Goal: Communication & Community: Connect with others

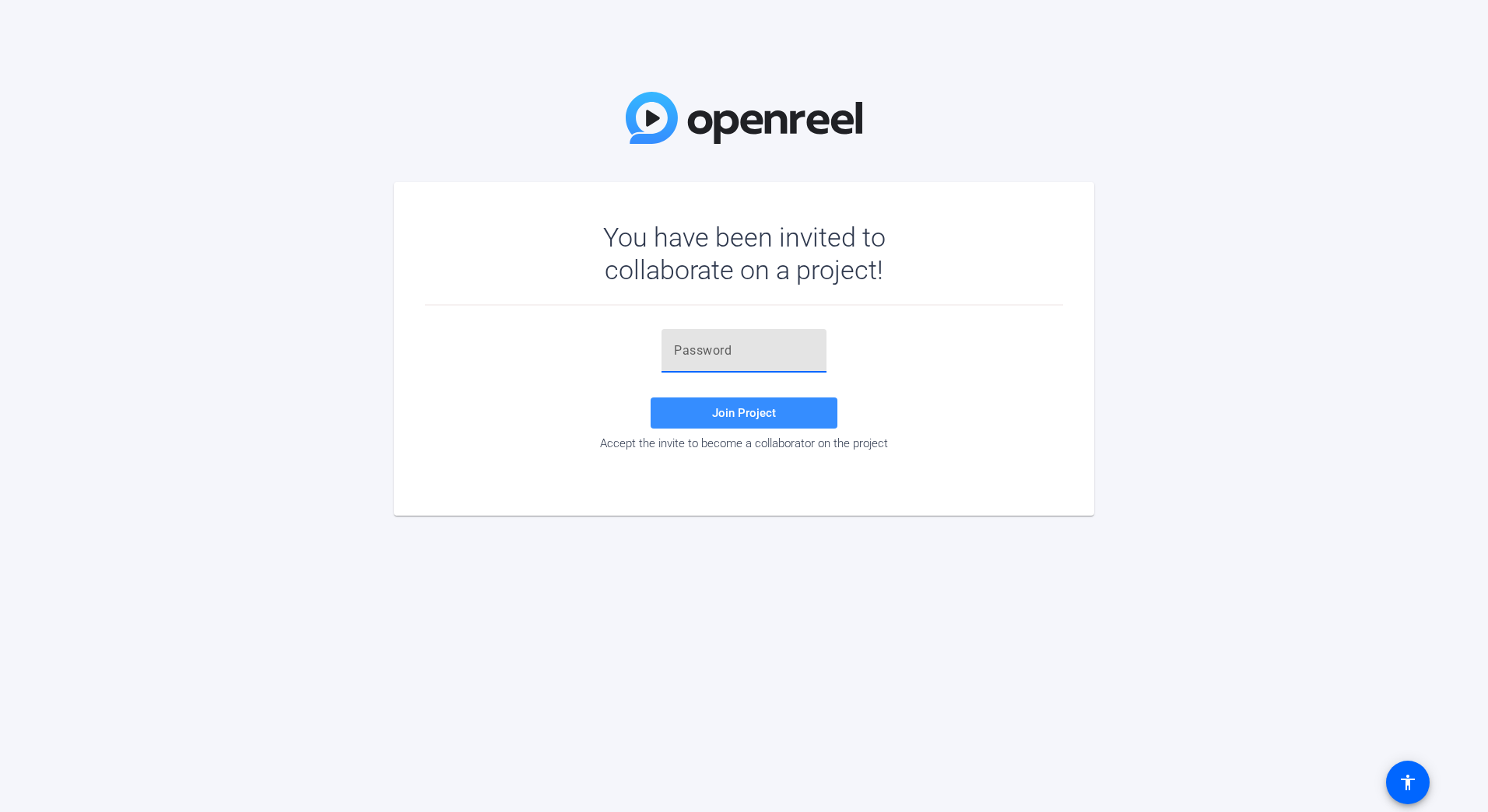
click at [692, 356] on input "text" at bounding box center [744, 351] width 140 height 19
paste input "xVkwr"
click at [718, 417] on span "Join Project" at bounding box center [744, 413] width 64 height 14
click at [727, 358] on input "xVkwr" at bounding box center [744, 351] width 140 height 19
drag, startPoint x: 726, startPoint y: 348, endPoint x: 651, endPoint y: 347, distance: 75.0
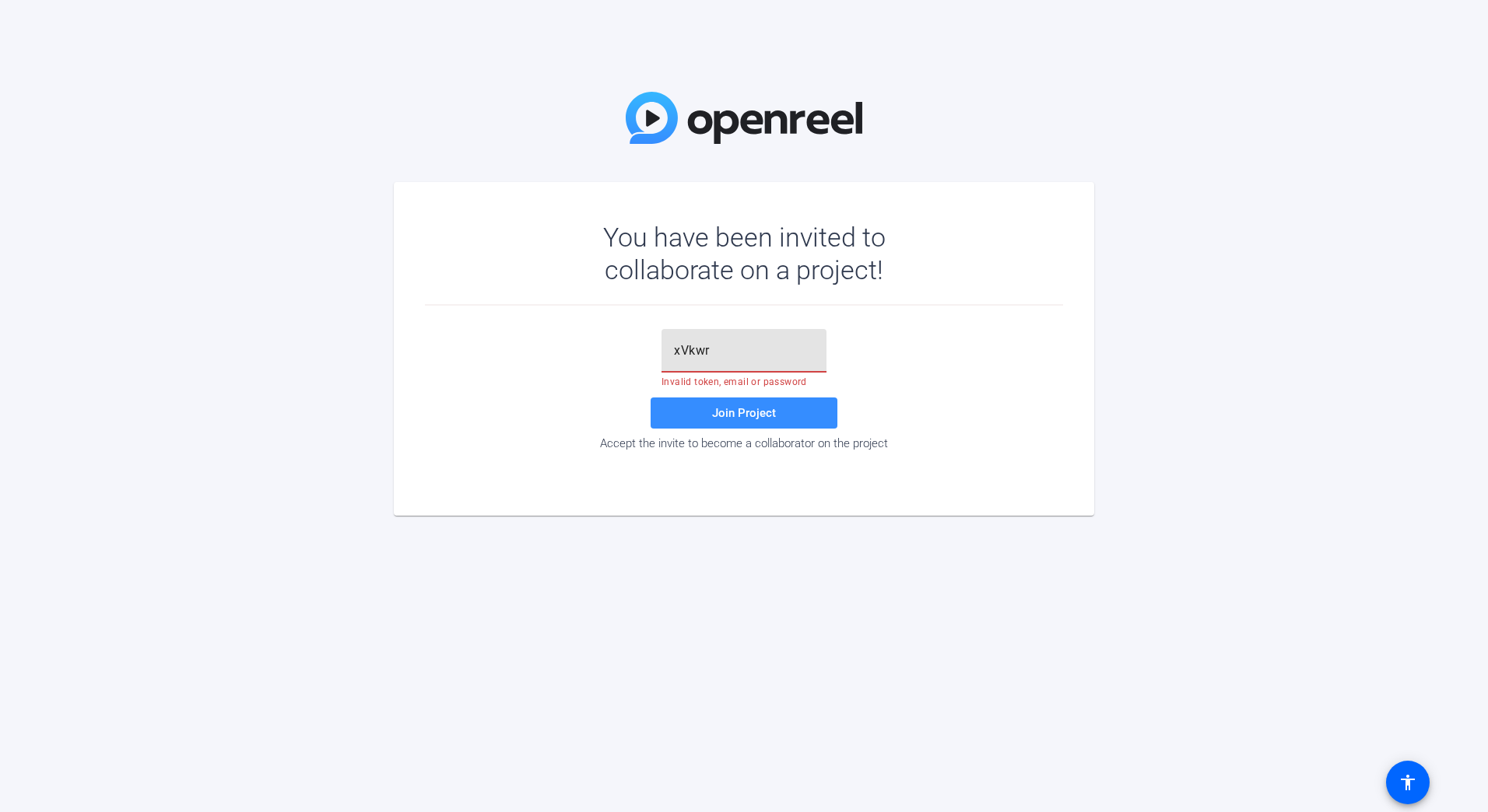
click at [651, 347] on div "xVkwr Invalid token, email or password Join Project Accept the invite to become…" at bounding box center [744, 390] width 638 height 121
paste input "-xVkwr"
type input "-xVkwr"
click at [716, 406] on span "Join Project" at bounding box center [744, 413] width 64 height 14
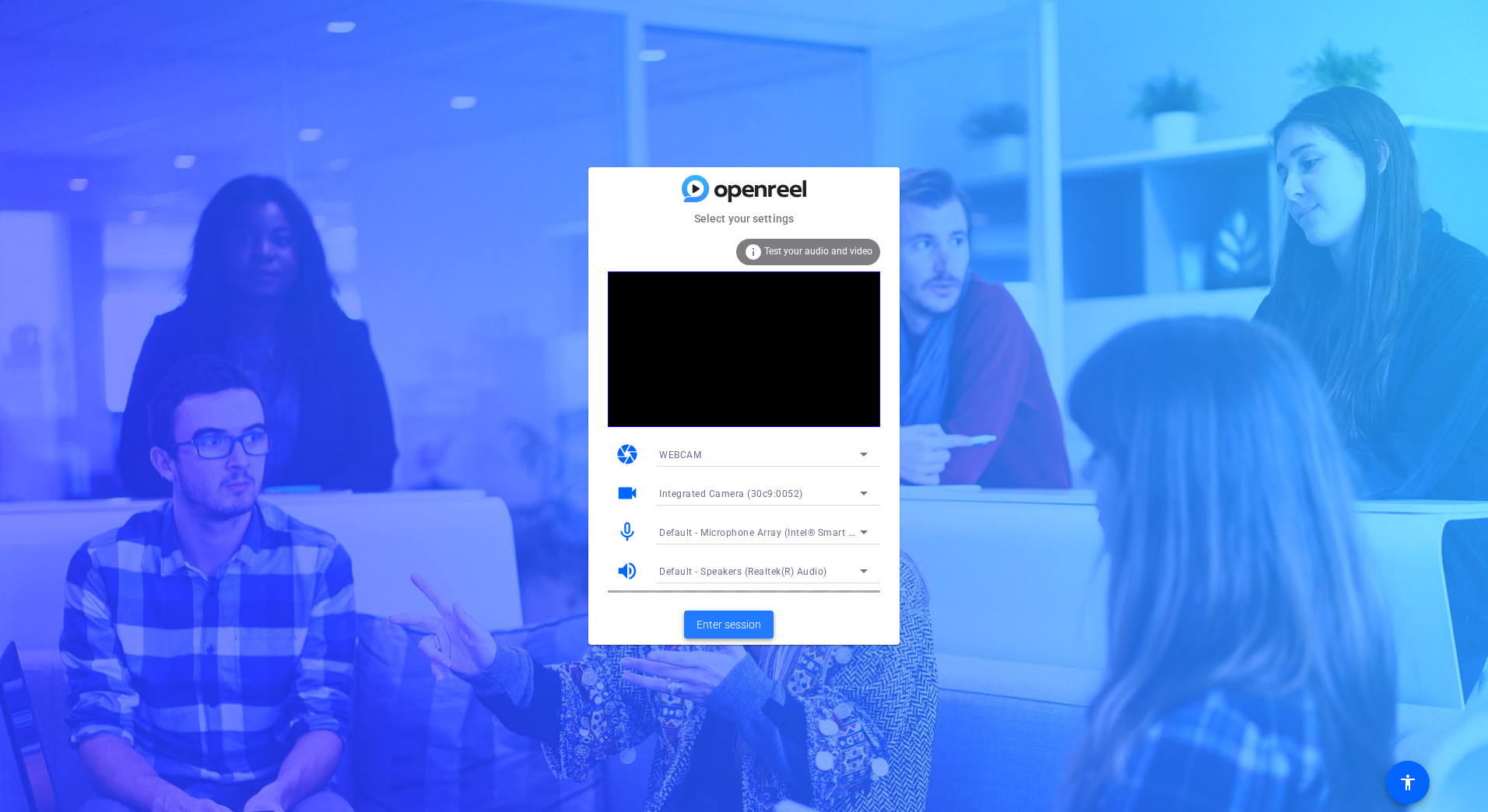
click at [746, 622] on span "Enter session" at bounding box center [729, 625] width 65 height 16
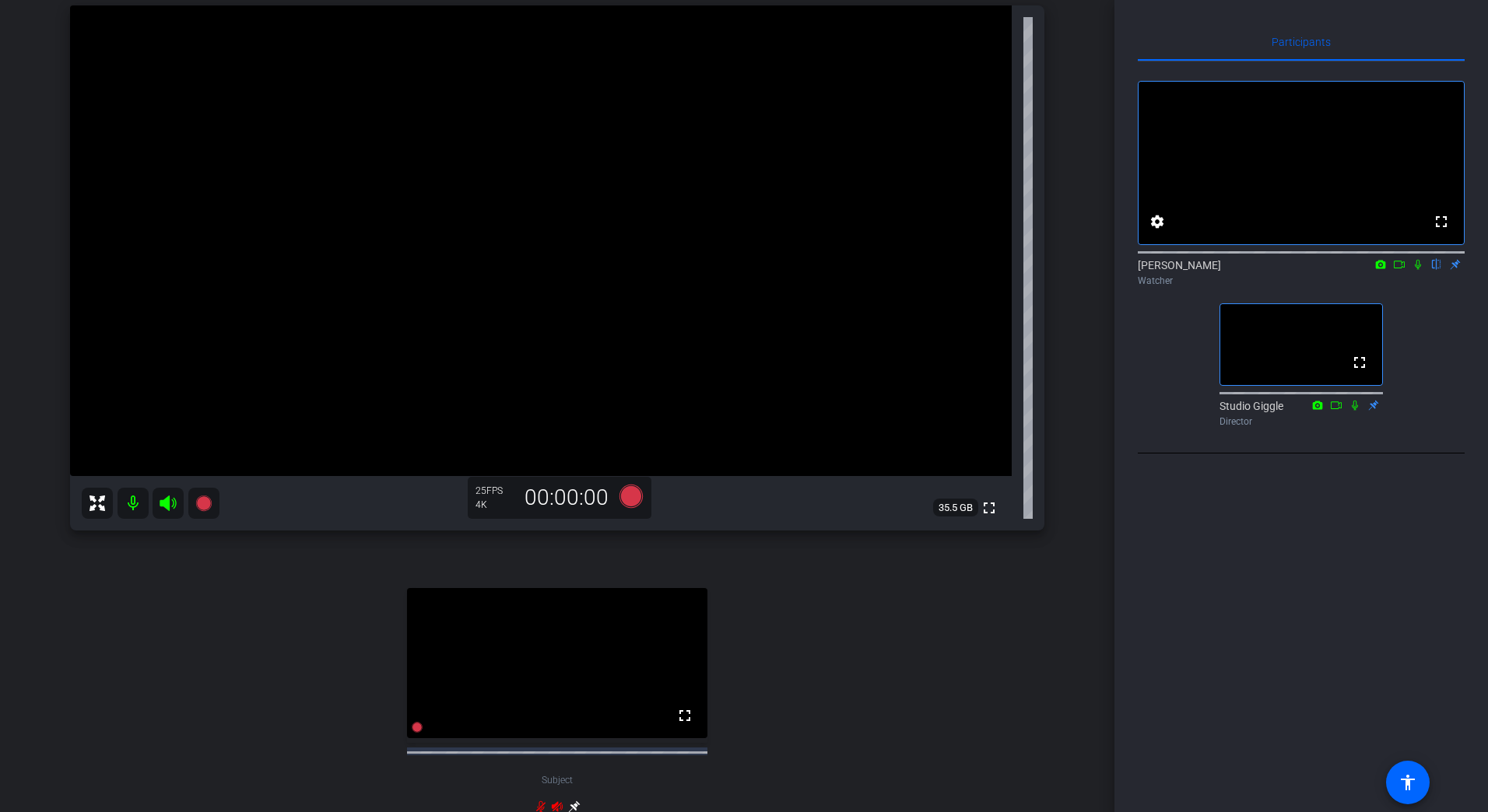
scroll to position [155, 0]
